Goal: Task Accomplishment & Management: Complete application form

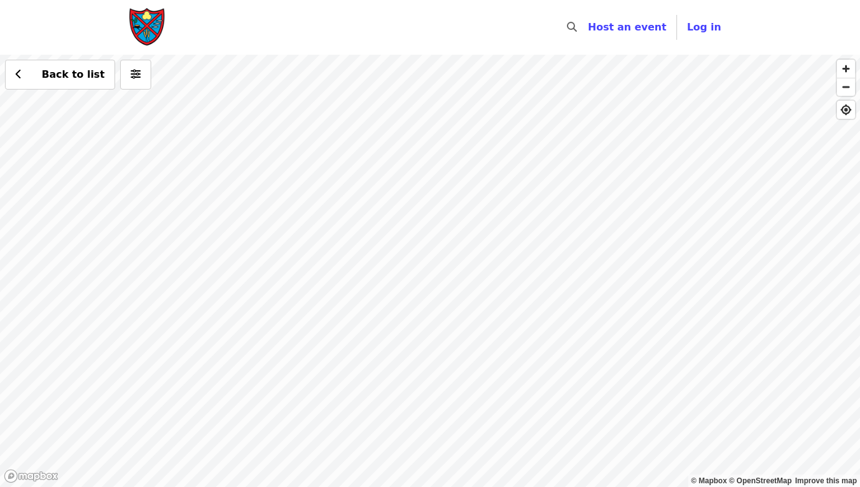
click at [342, 249] on div "Back to list" at bounding box center [430, 271] width 860 height 432
click at [378, 146] on div "Back to list" at bounding box center [430, 271] width 860 height 432
drag, startPoint x: 502, startPoint y: 294, endPoint x: 448, endPoint y: 172, distance: 133.4
click at [448, 159] on div "Back to list" at bounding box center [430, 271] width 860 height 432
click at [406, 149] on div "Back to list" at bounding box center [430, 271] width 860 height 432
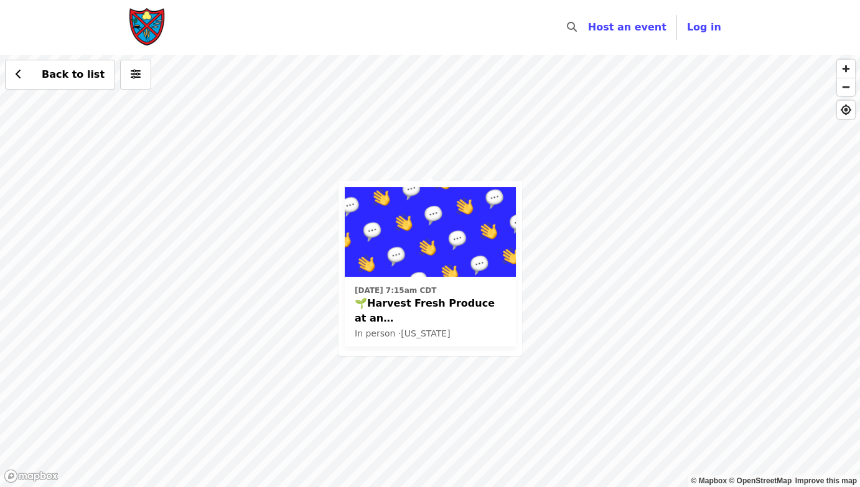
click at [487, 165] on div "Wed, Sep 24 @ 7:15am CDT 🌱Harvest Fresh Produce at an East Nashville School Gar…" at bounding box center [430, 271] width 860 height 432
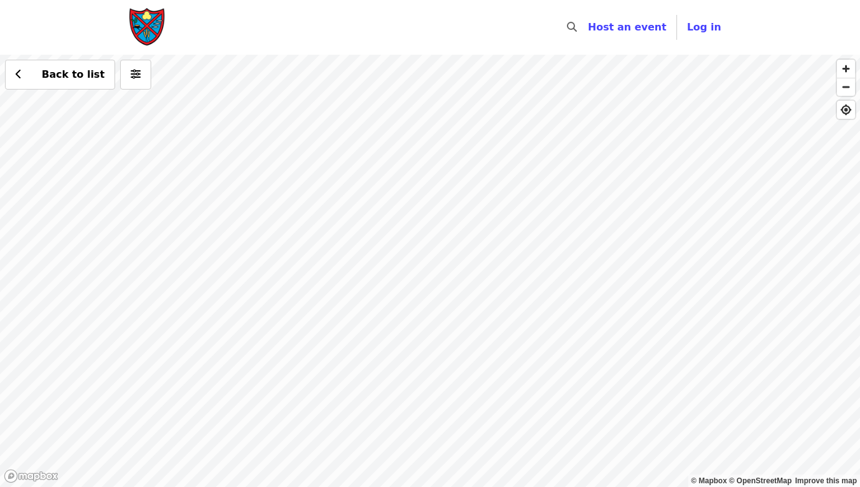
drag, startPoint x: 477, startPoint y: 364, endPoint x: 484, endPoint y: 363, distance: 6.9
click at [477, 364] on div "Back to list" at bounding box center [430, 271] width 860 height 432
click at [472, 373] on div "See 2 actions at this location Back to list" at bounding box center [430, 271] width 860 height 432
click at [641, 397] on div "See 2 actions at this location Back to list" at bounding box center [430, 271] width 860 height 432
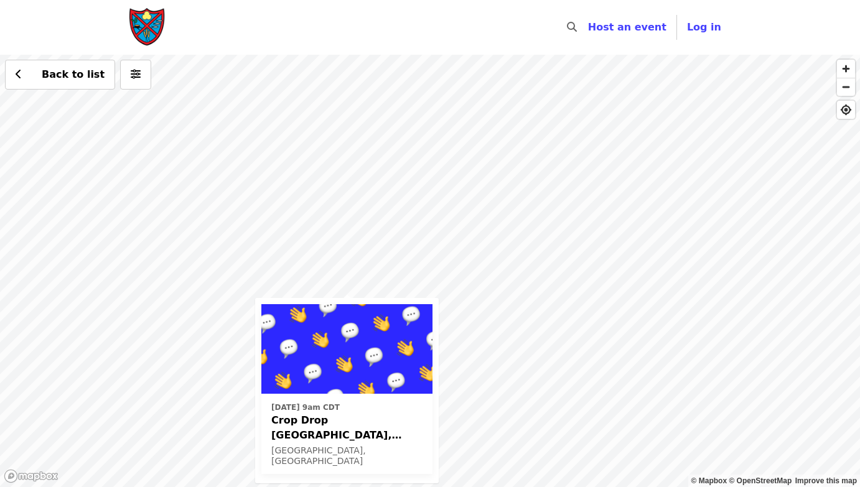
click at [445, 200] on div "Sat, Oct 11 @ 9am CDT Crop Drop Smyrna, TN Smyrna, TN Back to list" at bounding box center [430, 271] width 860 height 432
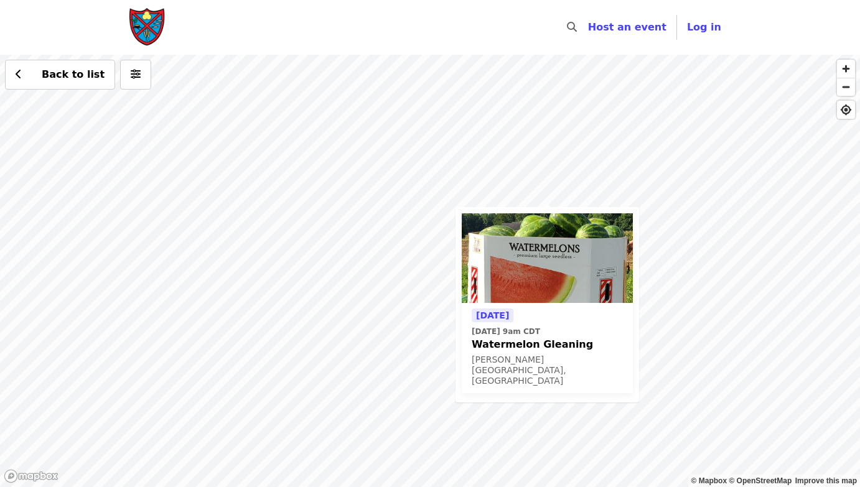
click at [205, 211] on div "Tomorrow Sat, Sep 20 @ 9am CDT Watermelon Gleaning Dixon Springs, TN Back to li…" at bounding box center [430, 271] width 860 height 432
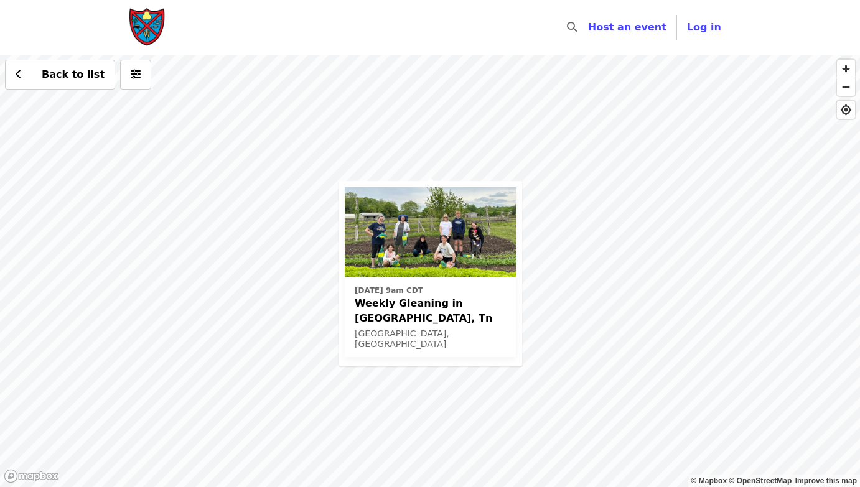
click at [419, 234] on img at bounding box center [430, 232] width 171 height 90
